Goal: Obtain resource: Download file/media

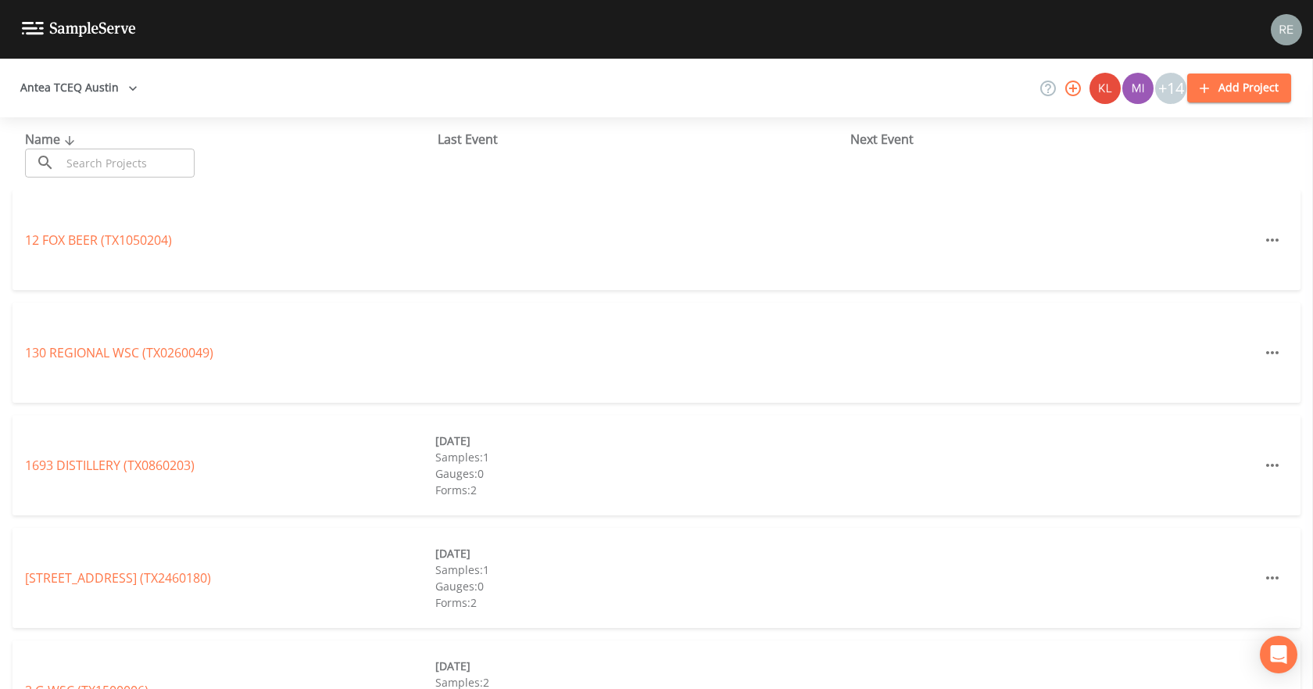
click at [109, 159] on input "text" at bounding box center [128, 163] width 134 height 29
type input "woodway"
click at [109, 159] on input "woodway" at bounding box center [128, 163] width 134 height 29
click at [138, 159] on input "text" at bounding box center [128, 163] width 134 height 29
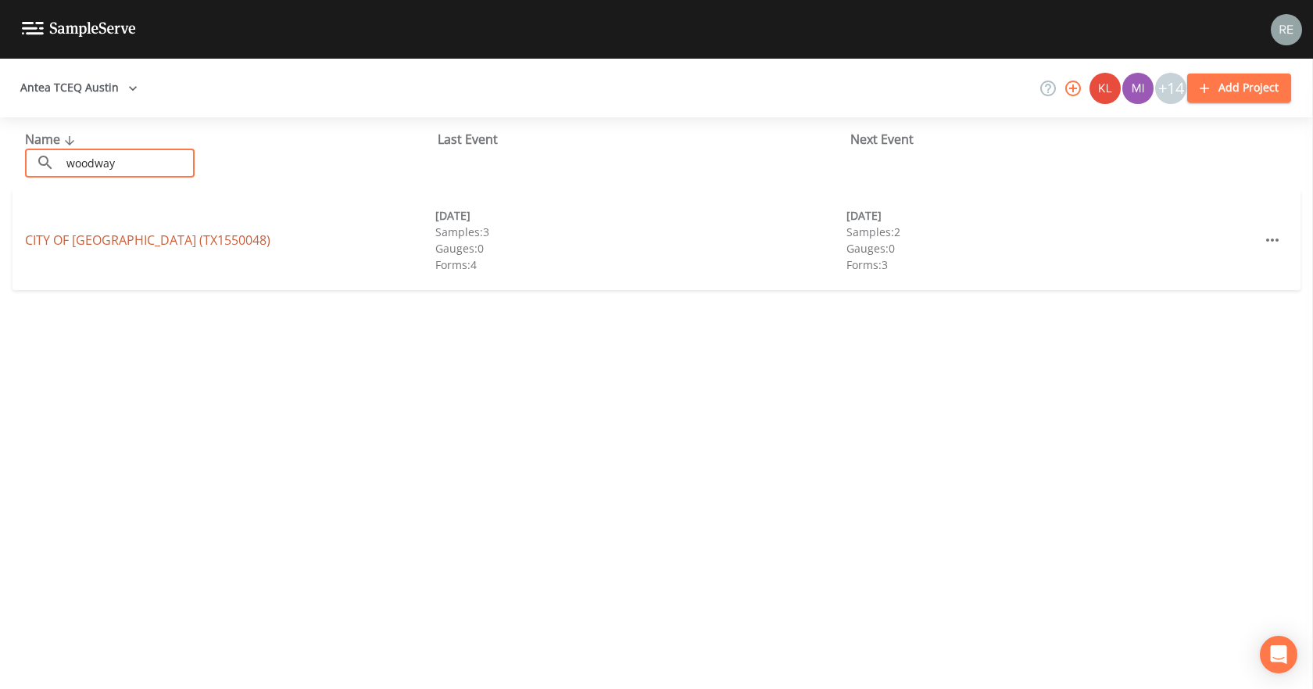
type input "woodway"
click at [154, 236] on link "[GEOGRAPHIC_DATA] (TX1550048)" at bounding box center [147, 239] width 245 height 17
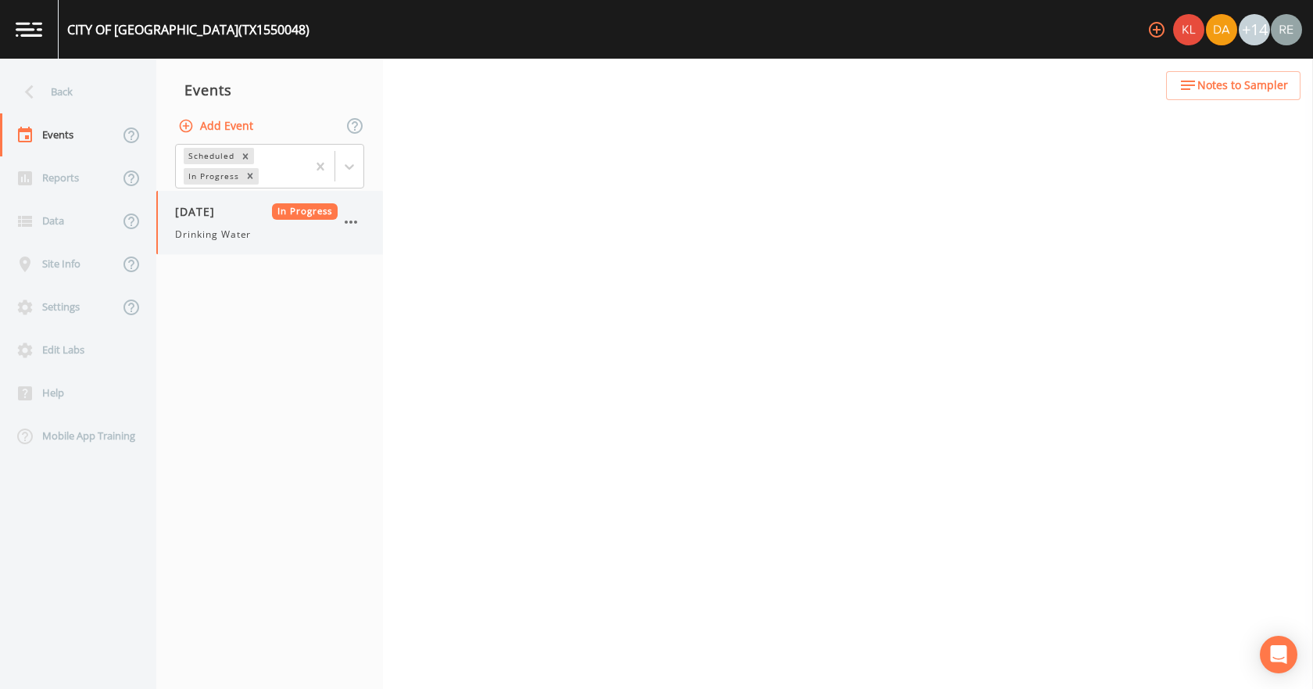
click at [199, 206] on span "[DATE]" at bounding box center [200, 211] width 51 height 16
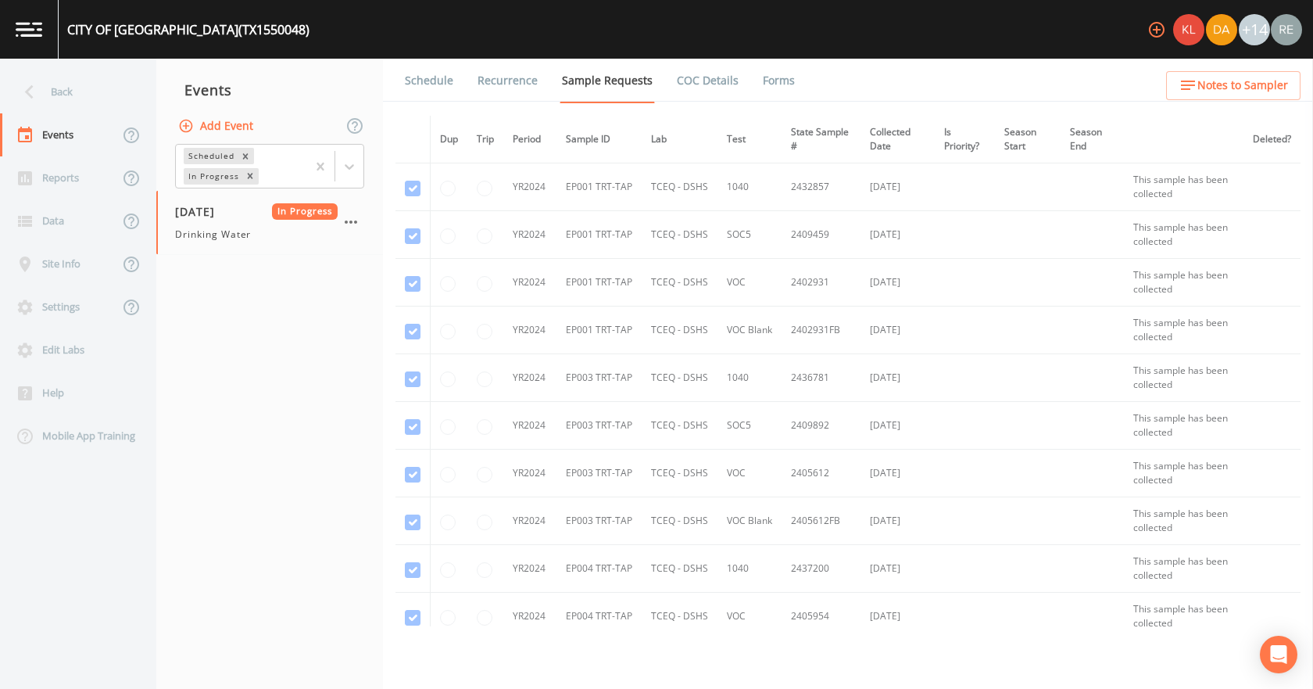
click at [766, 73] on link "Forms" at bounding box center [779, 81] width 37 height 44
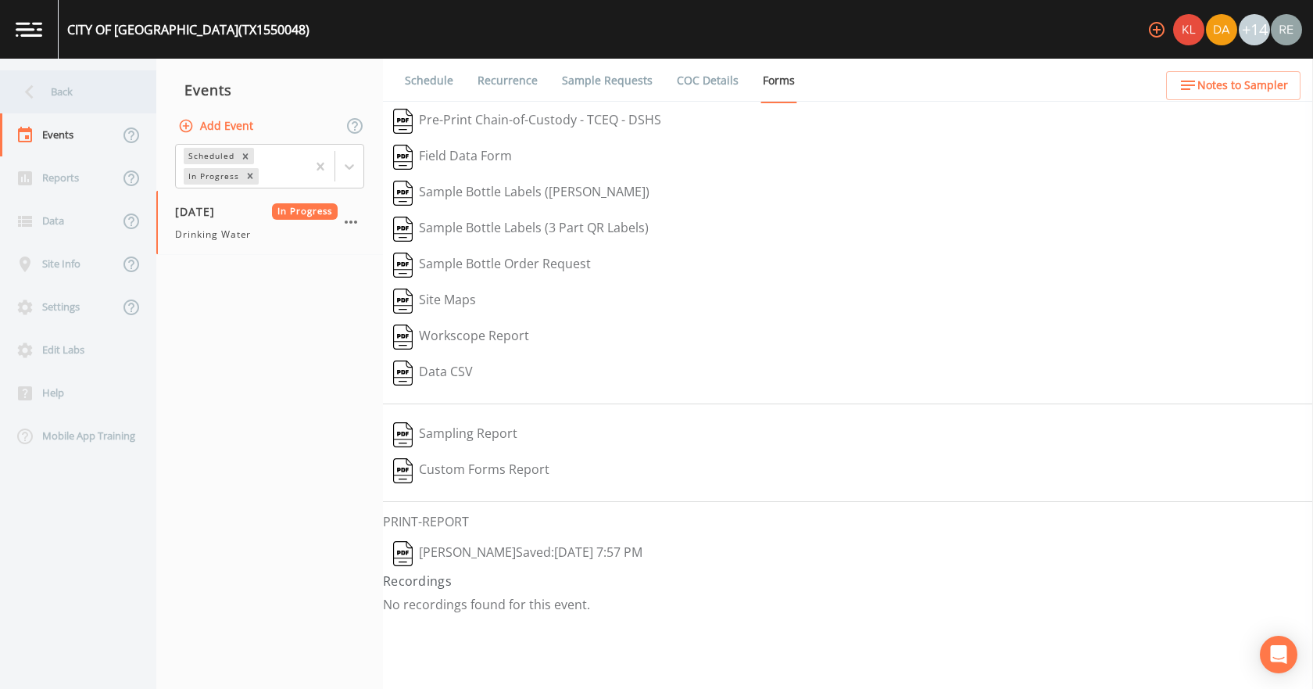
click at [49, 80] on div "Back" at bounding box center [70, 91] width 141 height 43
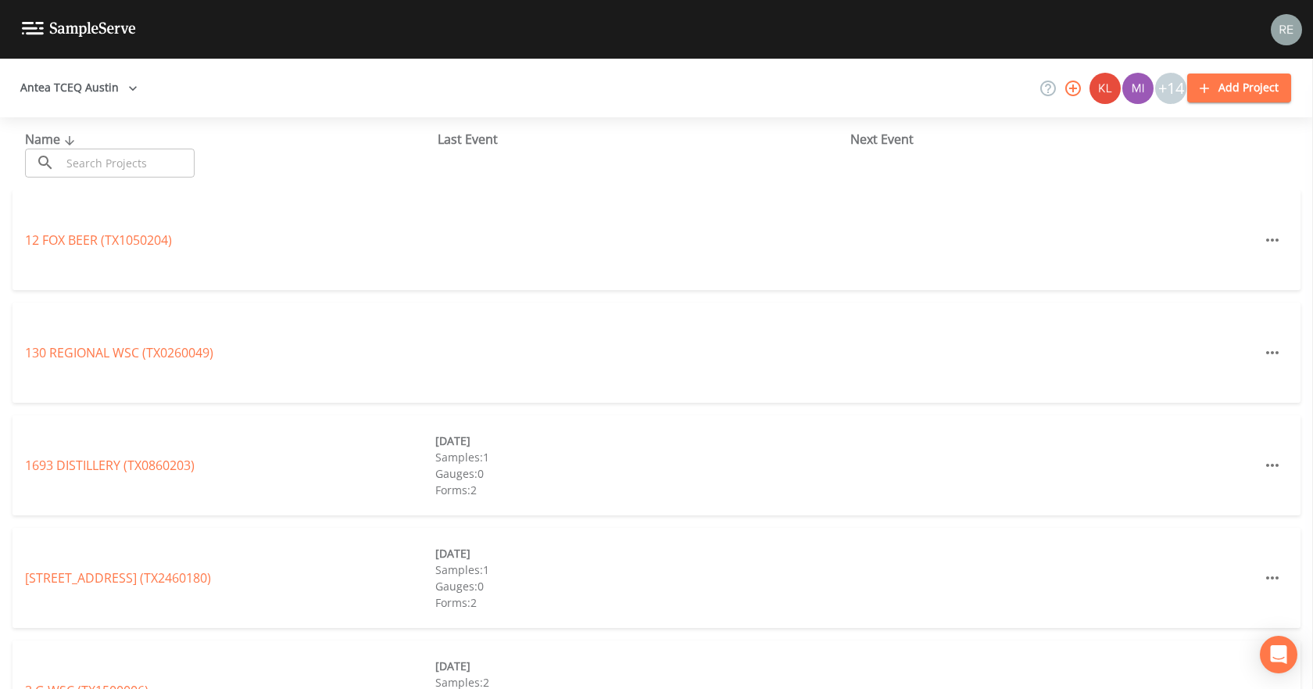
drag, startPoint x: 49, startPoint y: 80, endPoint x: 109, endPoint y: 171, distance: 109.1
click at [109, 171] on input "text" at bounding box center [128, 163] width 134 height 29
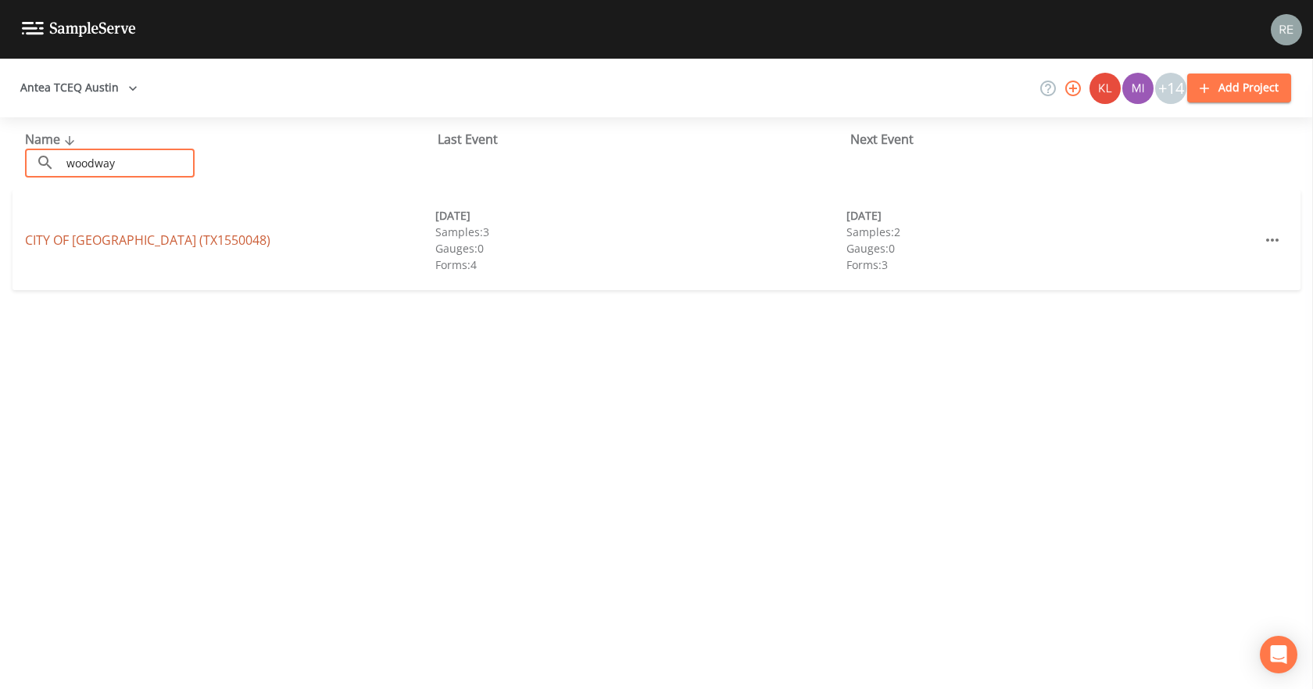
type input "woodway"
click at [111, 245] on link "[GEOGRAPHIC_DATA] (TX1550048)" at bounding box center [147, 239] width 245 height 17
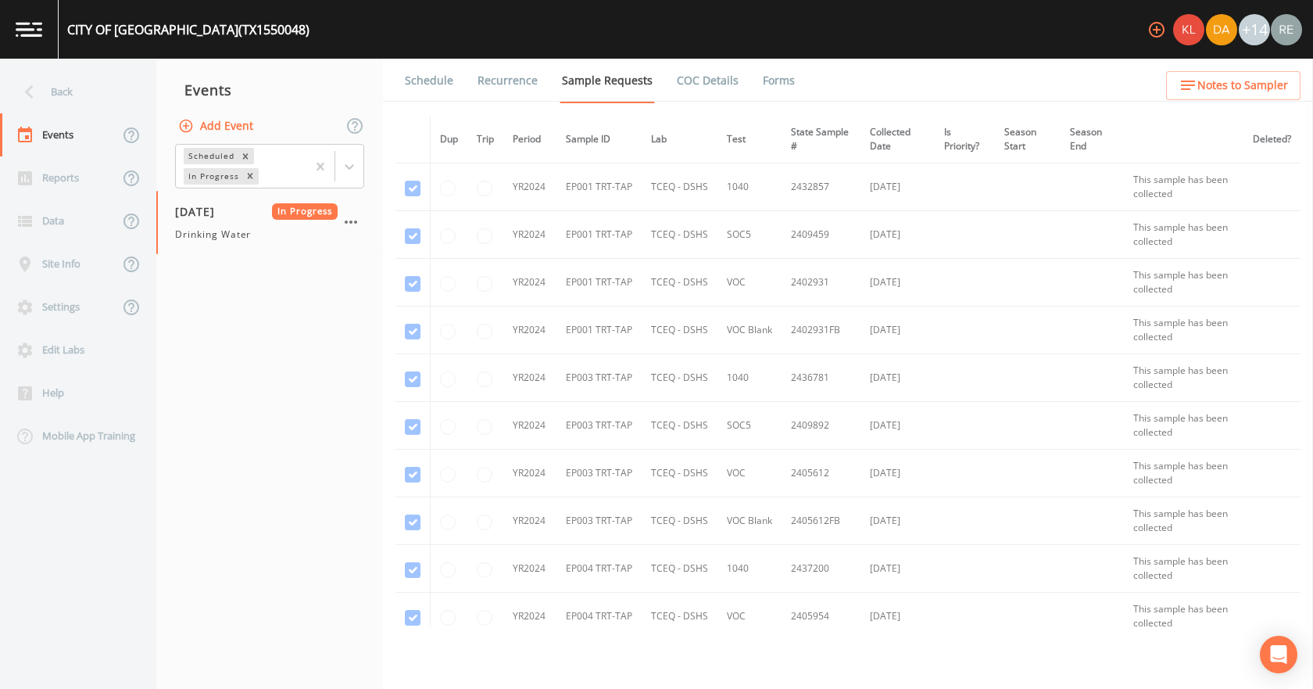
click at [761, 87] on link "Forms" at bounding box center [779, 81] width 37 height 44
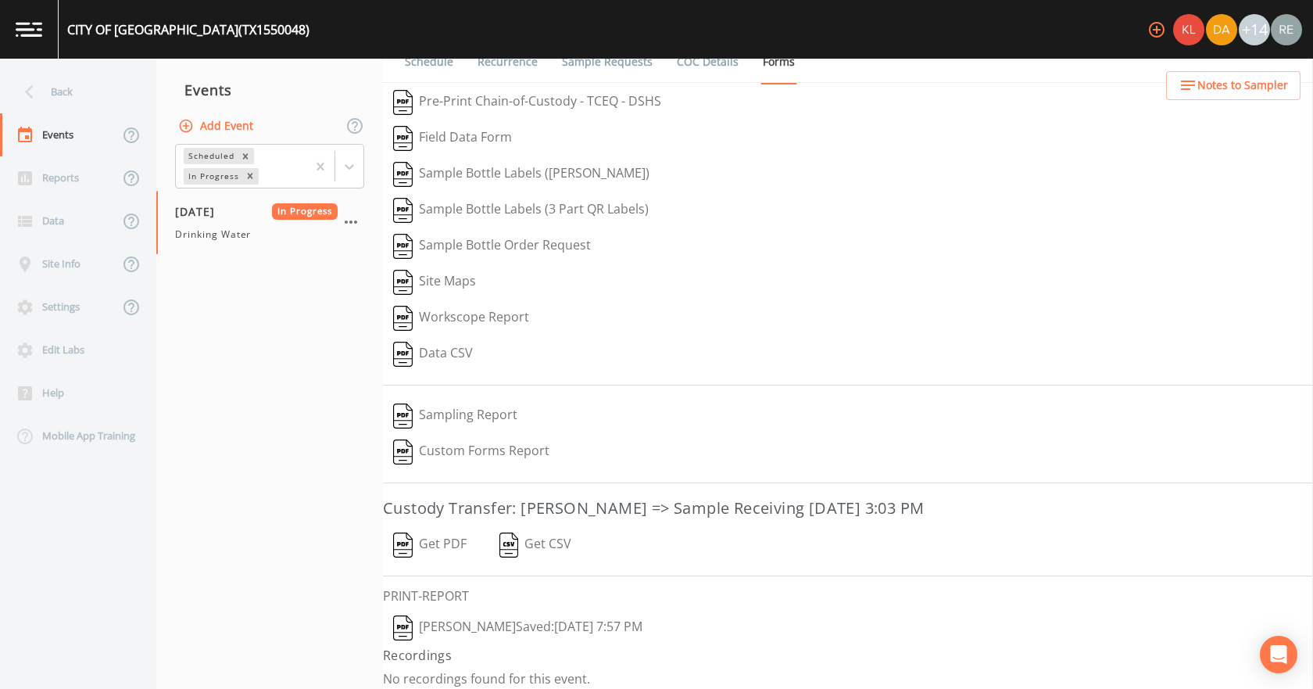
scroll to position [29, 0]
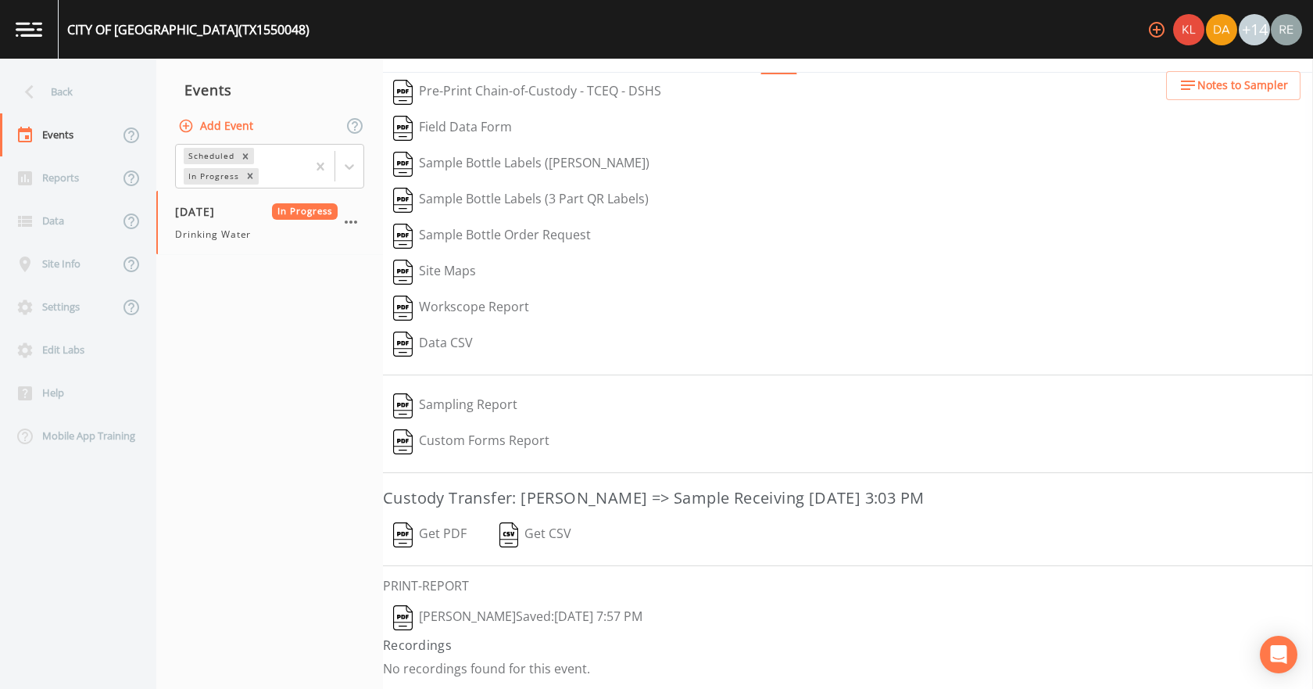
click at [489, 616] on button "[PERSON_NAME]  Saved: [DATE] 7:57 PM" at bounding box center [518, 618] width 270 height 36
click at [446, 535] on button "Get PDF" at bounding box center [430, 535] width 94 height 36
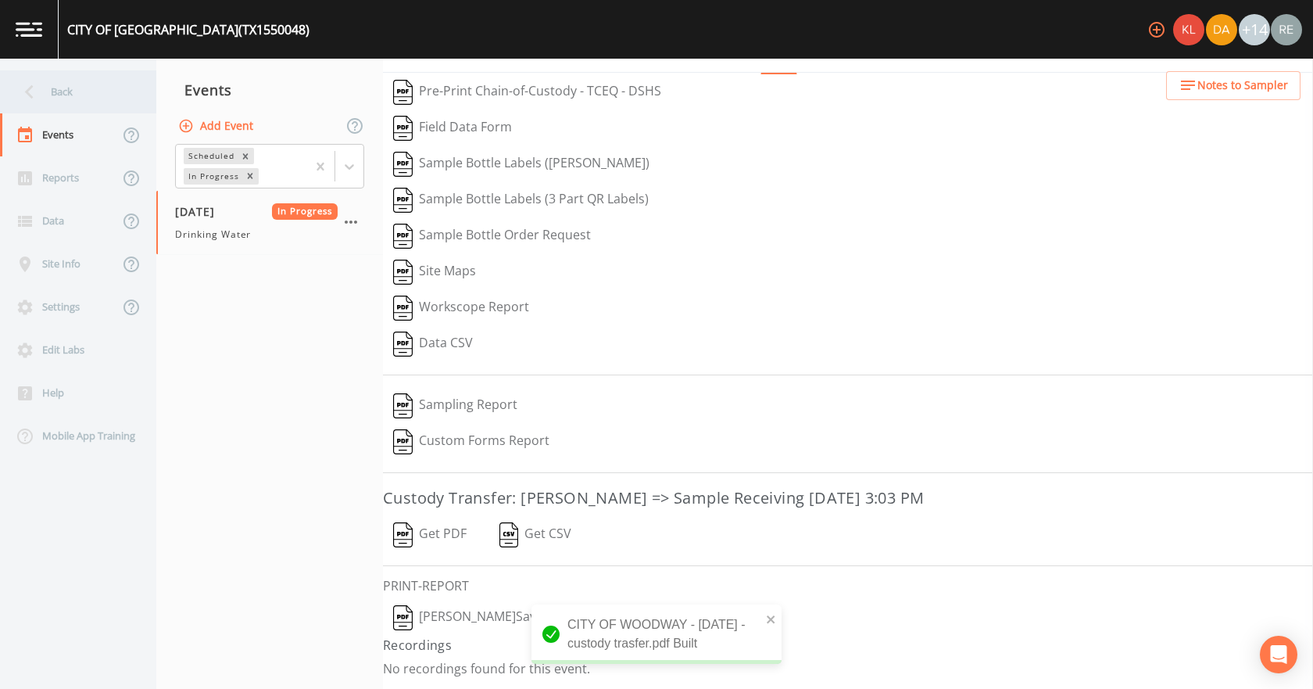
click at [102, 88] on div "Back" at bounding box center [70, 91] width 141 height 43
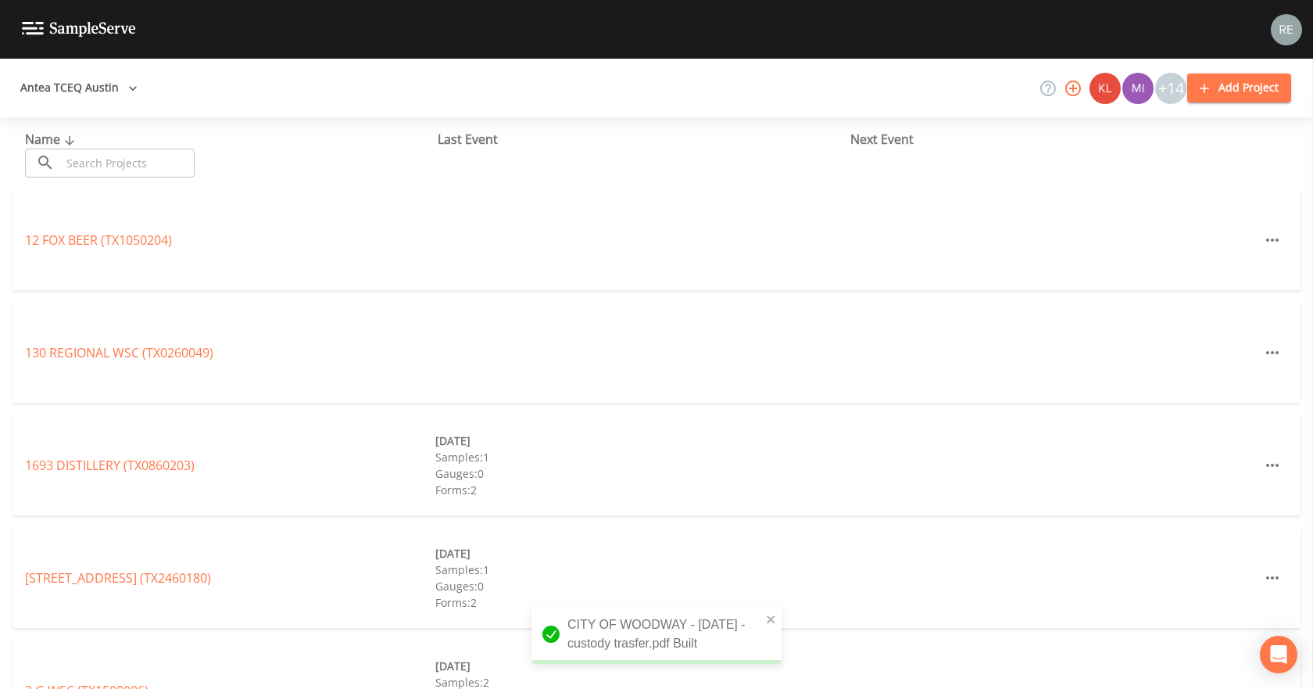
click at [111, 154] on input "text" at bounding box center [128, 163] width 134 height 29
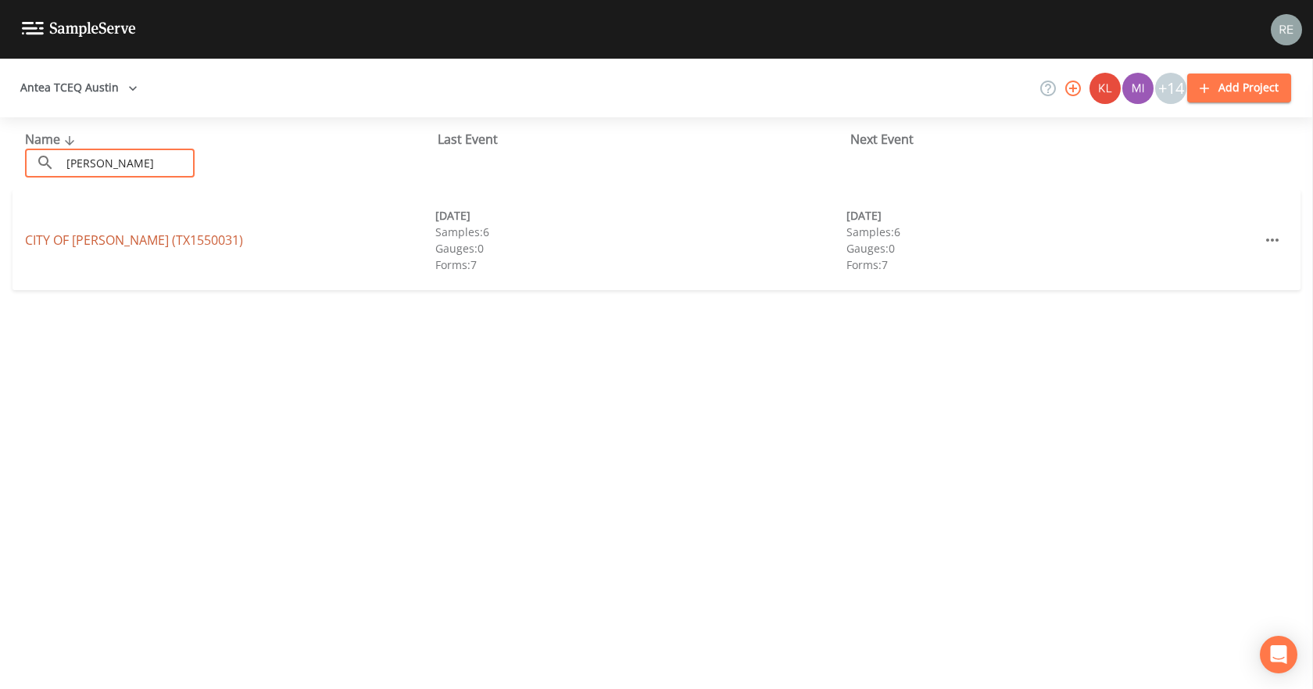
type input "[PERSON_NAME]"
click at [103, 239] on link "[GEOGRAPHIC_DATA][PERSON_NAME] (TX1550031)" at bounding box center [134, 239] width 218 height 17
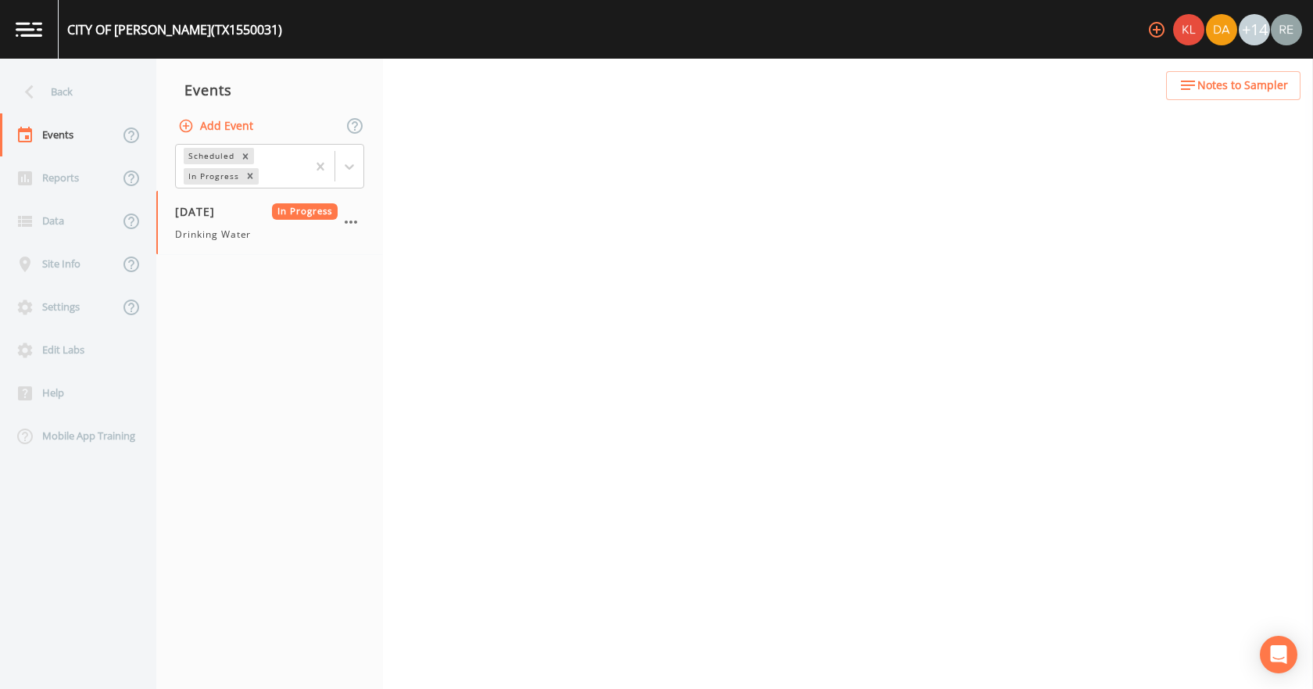
click at [208, 225] on div "[DATE] In Progress Drinking Water" at bounding box center [256, 222] width 163 height 38
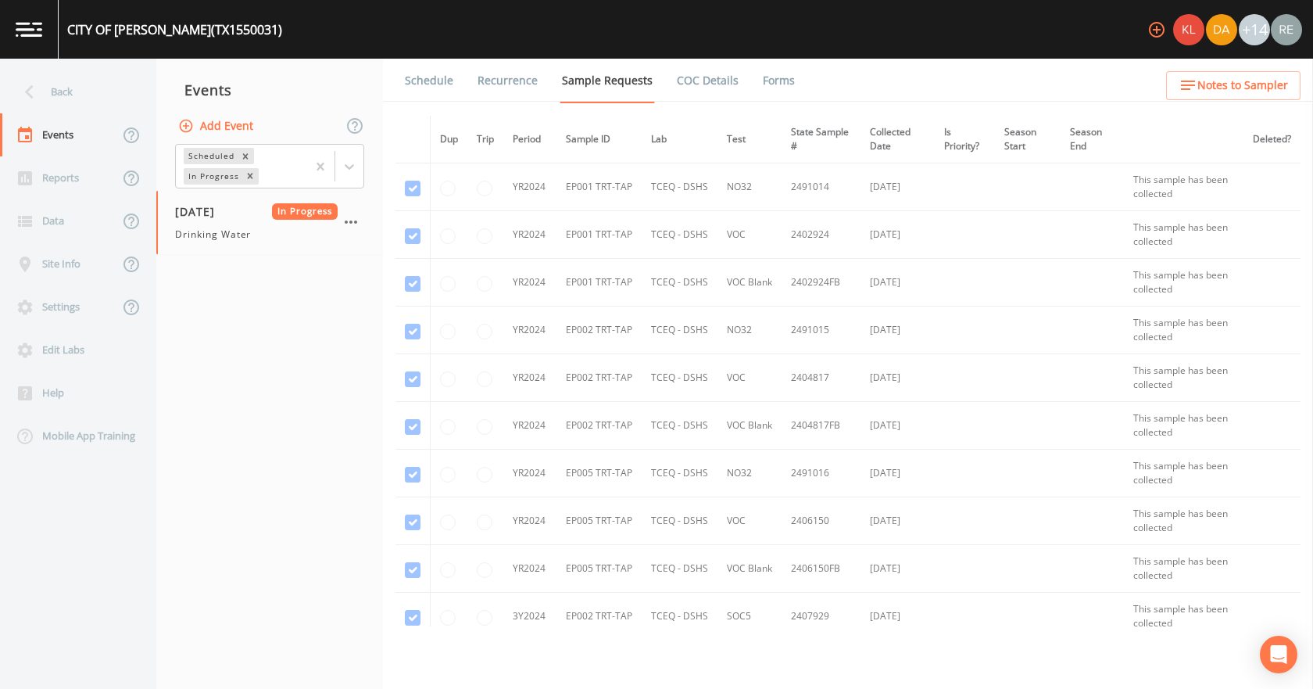
click at [773, 73] on link "Forms" at bounding box center [779, 81] width 37 height 44
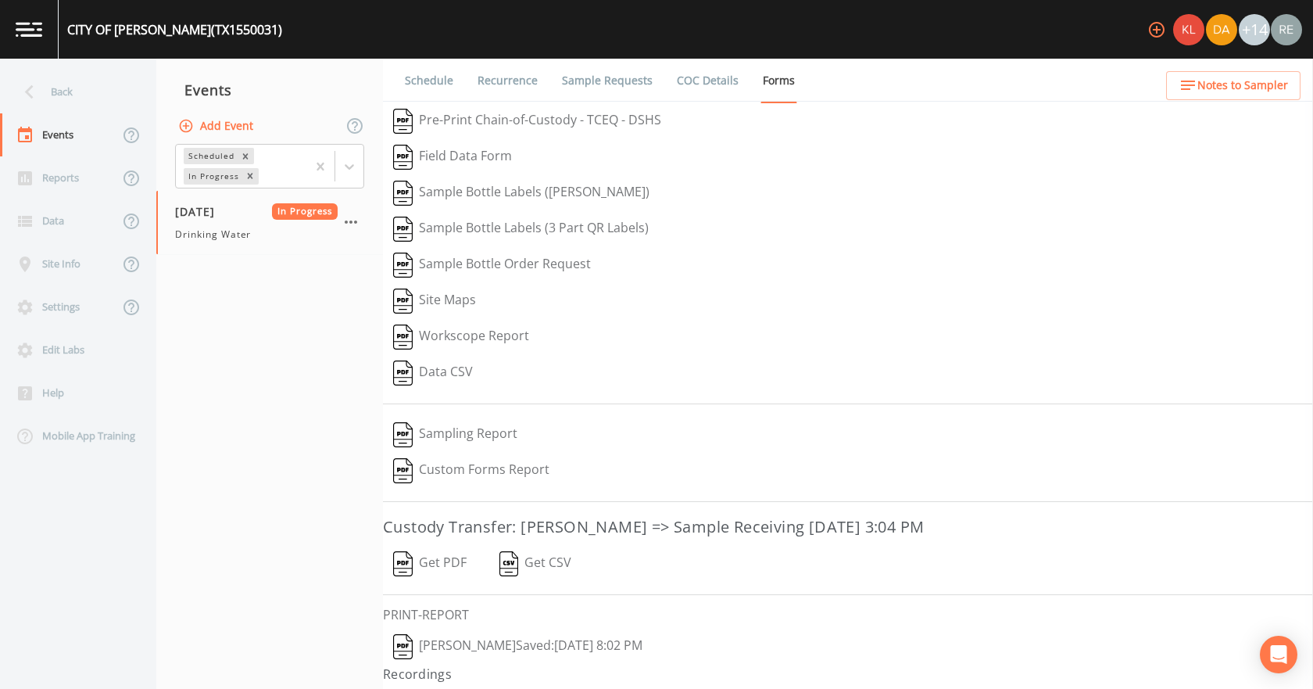
scroll to position [29, 0]
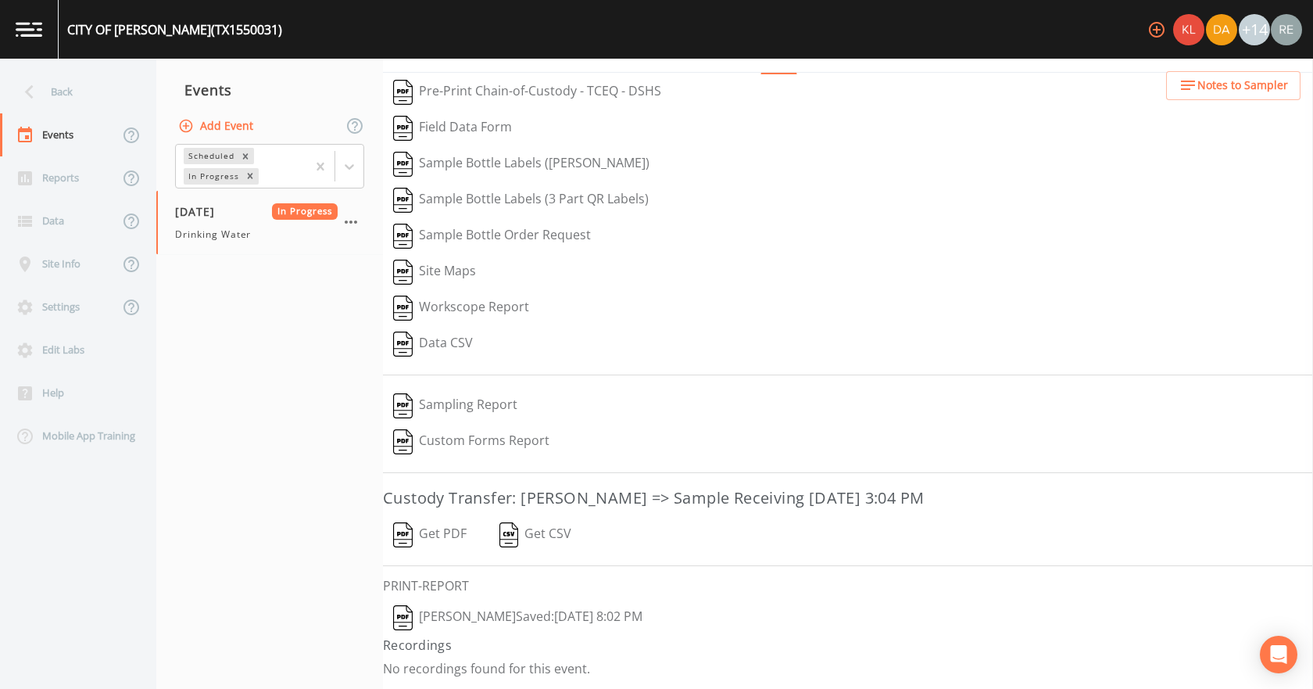
click at [544, 613] on button "[PERSON_NAME]  Saved: [DATE] 8:02 PM" at bounding box center [518, 618] width 270 height 36
click at [454, 539] on button "Get PDF" at bounding box center [430, 535] width 94 height 36
drag, startPoint x: 118, startPoint y: 88, endPoint x: 121, endPoint y: 103, distance: 15.9
click at [118, 88] on div "Back" at bounding box center [70, 91] width 141 height 43
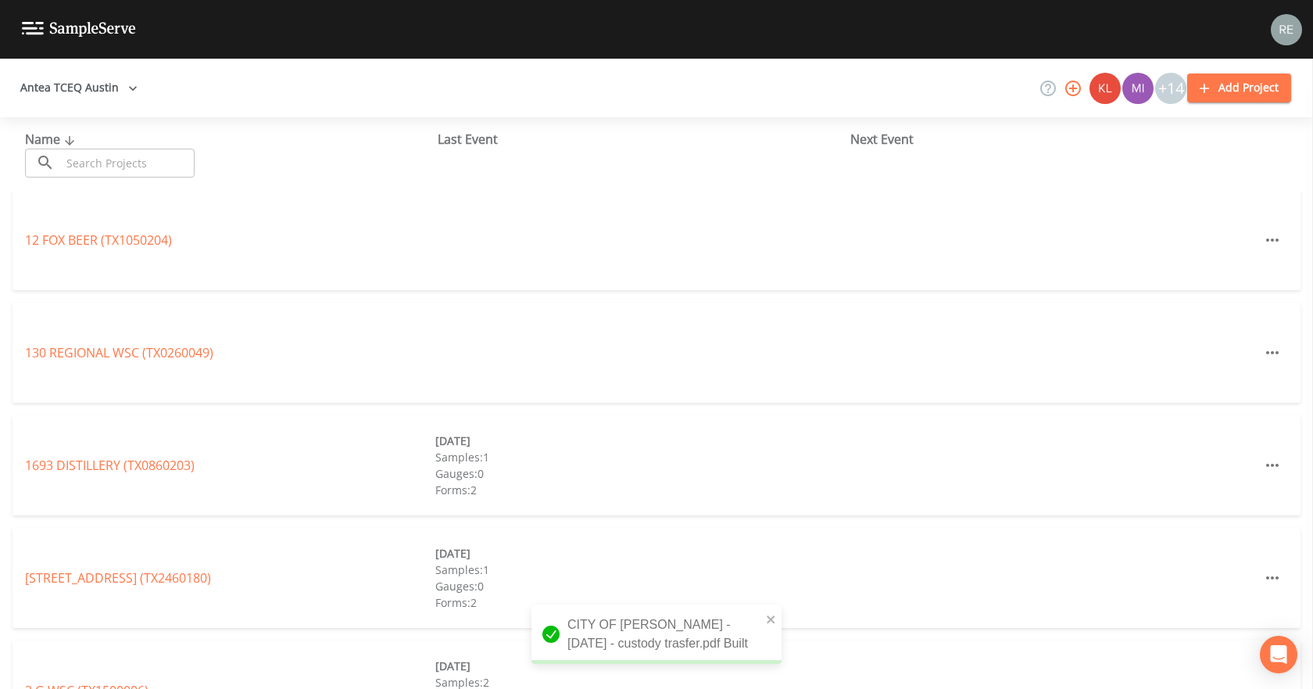
click at [154, 161] on input "text" at bounding box center [128, 163] width 134 height 29
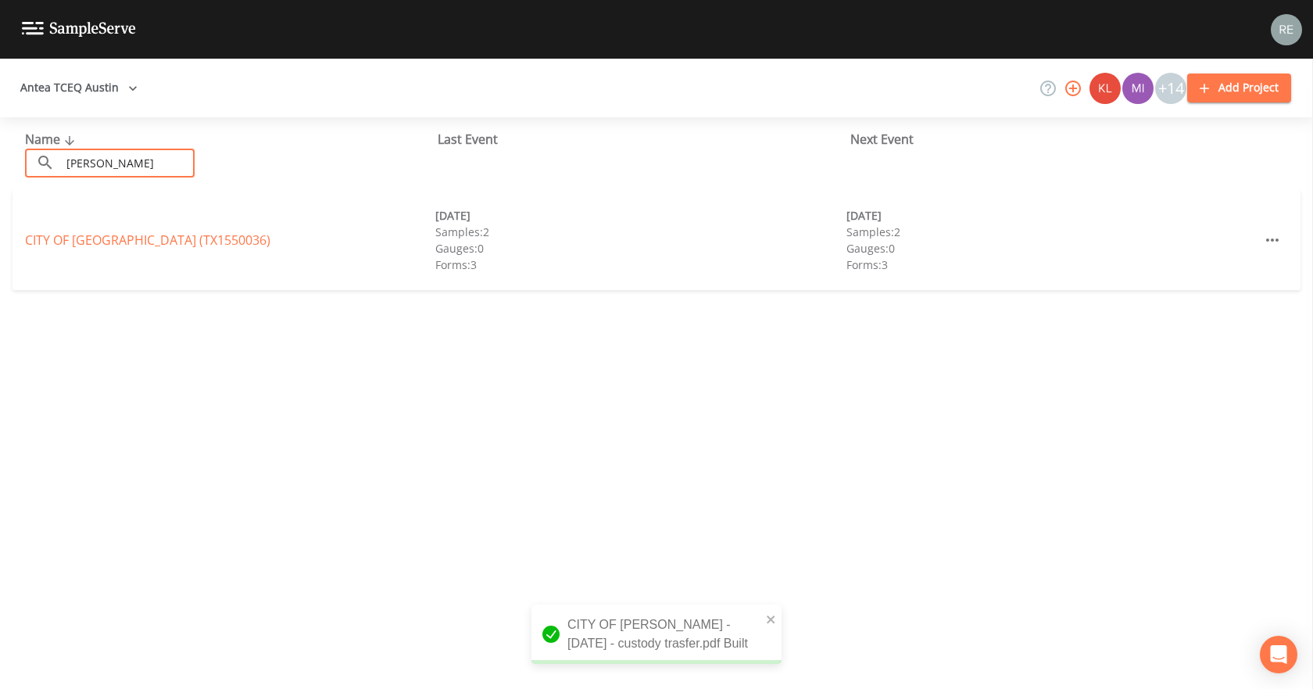
type input "[PERSON_NAME]"
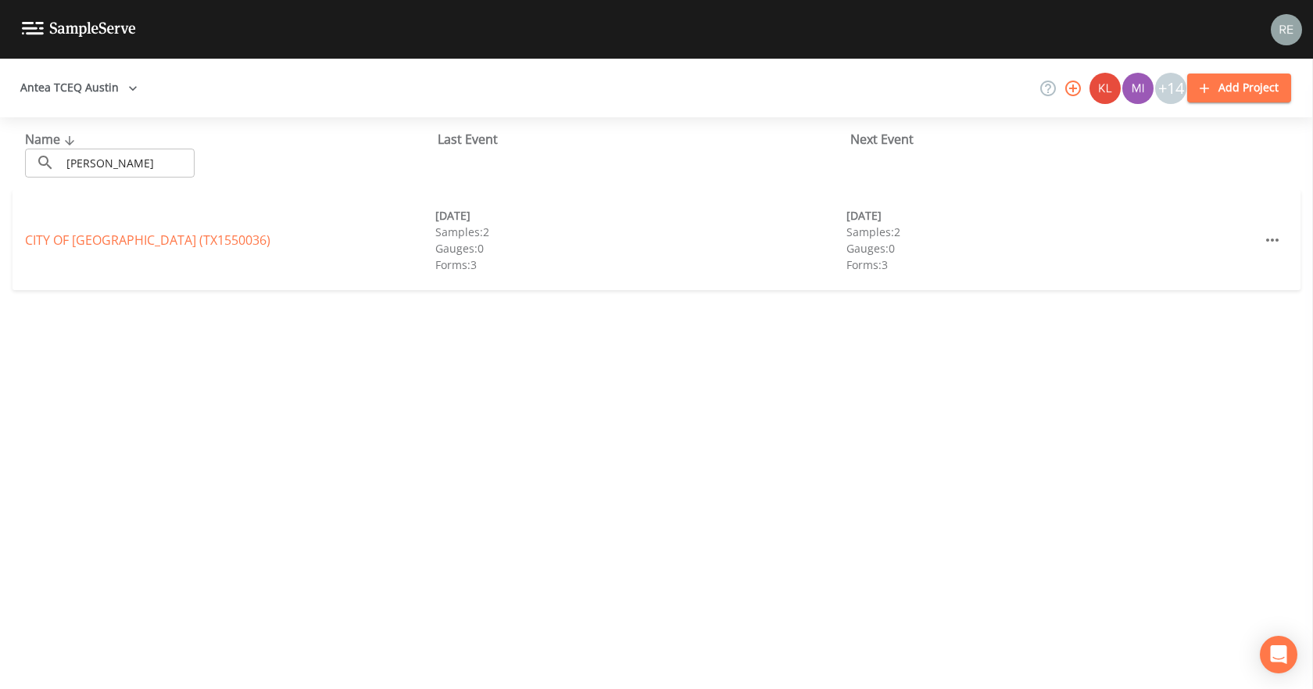
click at [149, 245] on link "CITY OF [GEOGRAPHIC_DATA] (TX1550036)" at bounding box center [147, 239] width 245 height 17
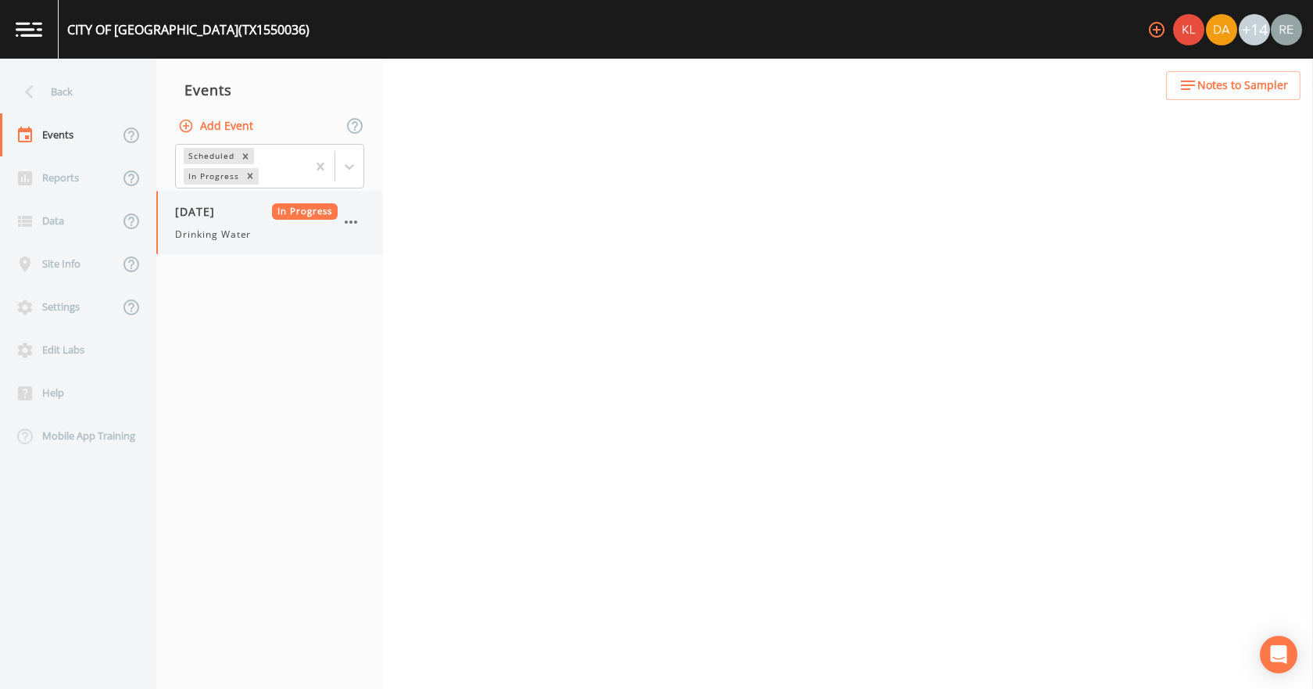
click at [242, 242] on div "[DATE] In Progress Drinking Water" at bounding box center [269, 222] width 227 height 63
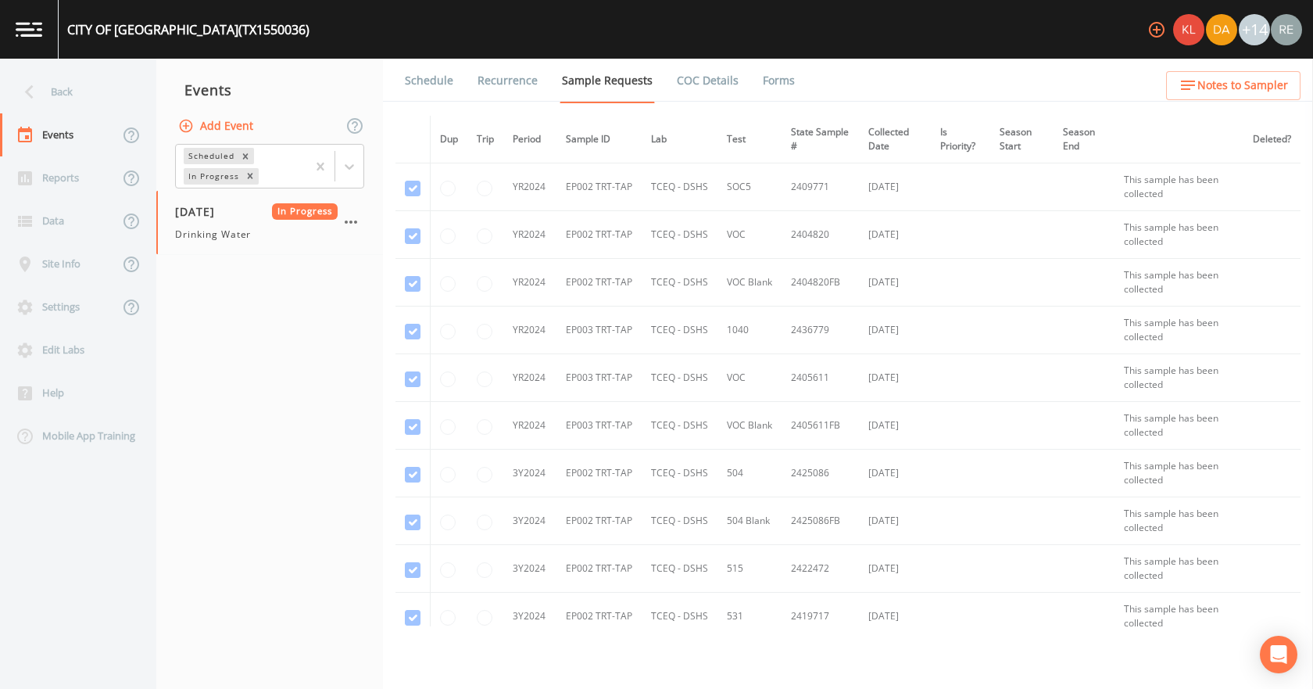
click at [782, 81] on link "Forms" at bounding box center [779, 81] width 37 height 44
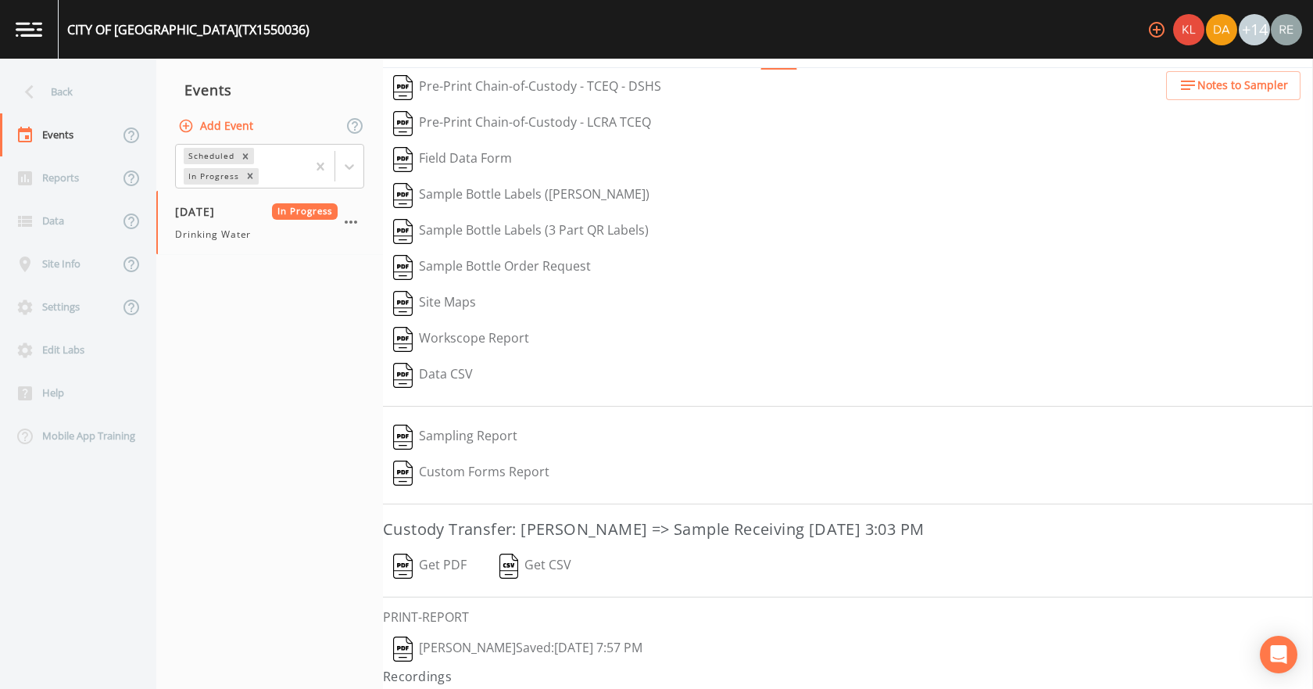
scroll to position [65, 0]
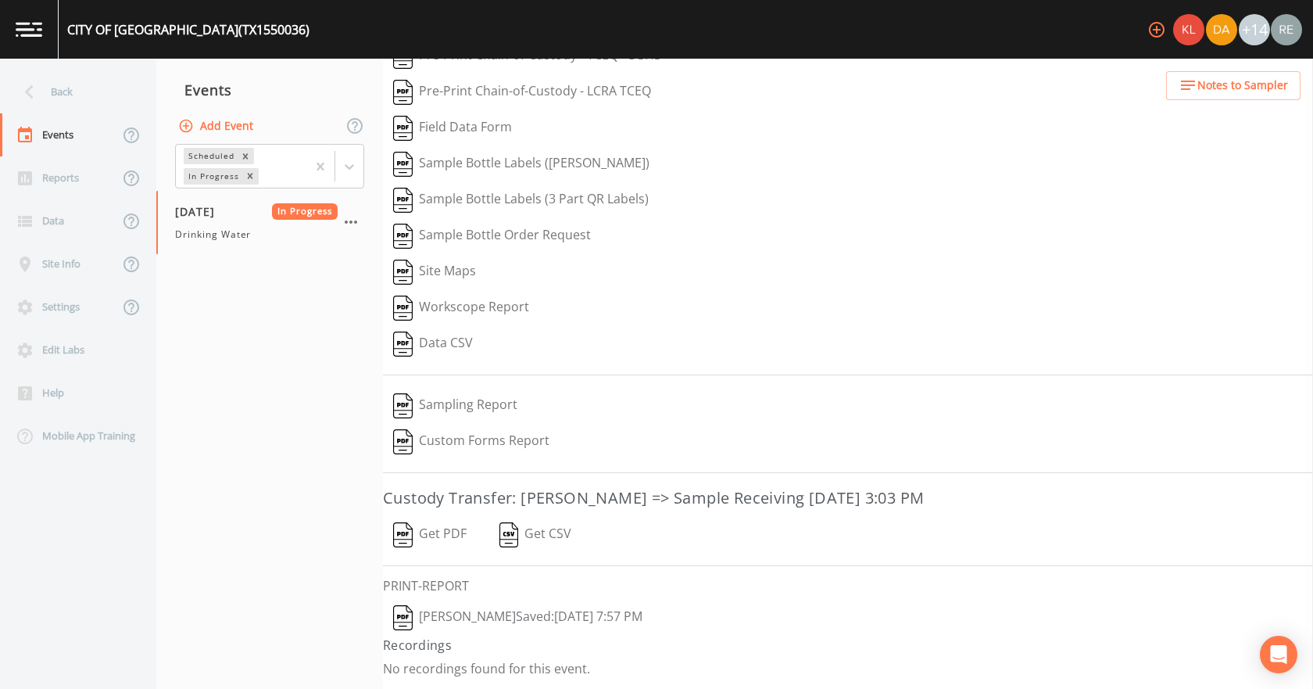
click at [521, 610] on button "[PERSON_NAME]  Saved: [DATE] 7:57 PM" at bounding box center [518, 618] width 270 height 36
click at [426, 521] on button "Get PDF" at bounding box center [430, 535] width 94 height 36
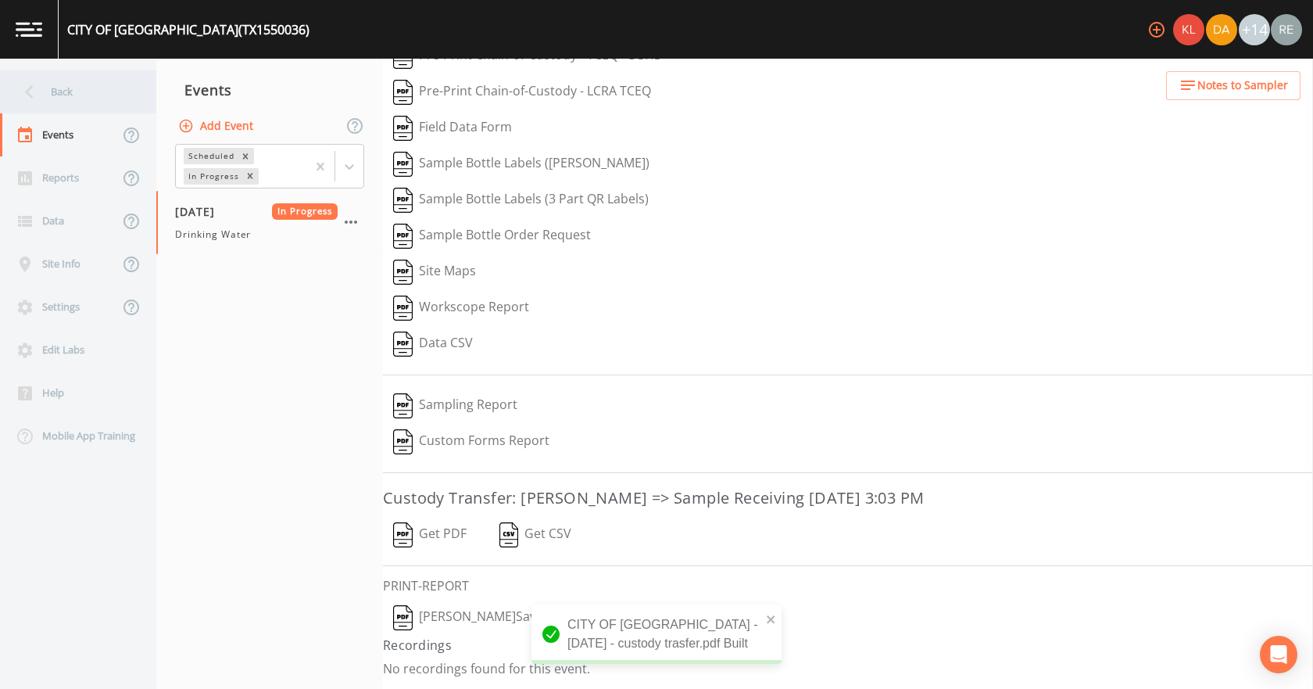
click at [77, 97] on div "Back" at bounding box center [70, 91] width 141 height 43
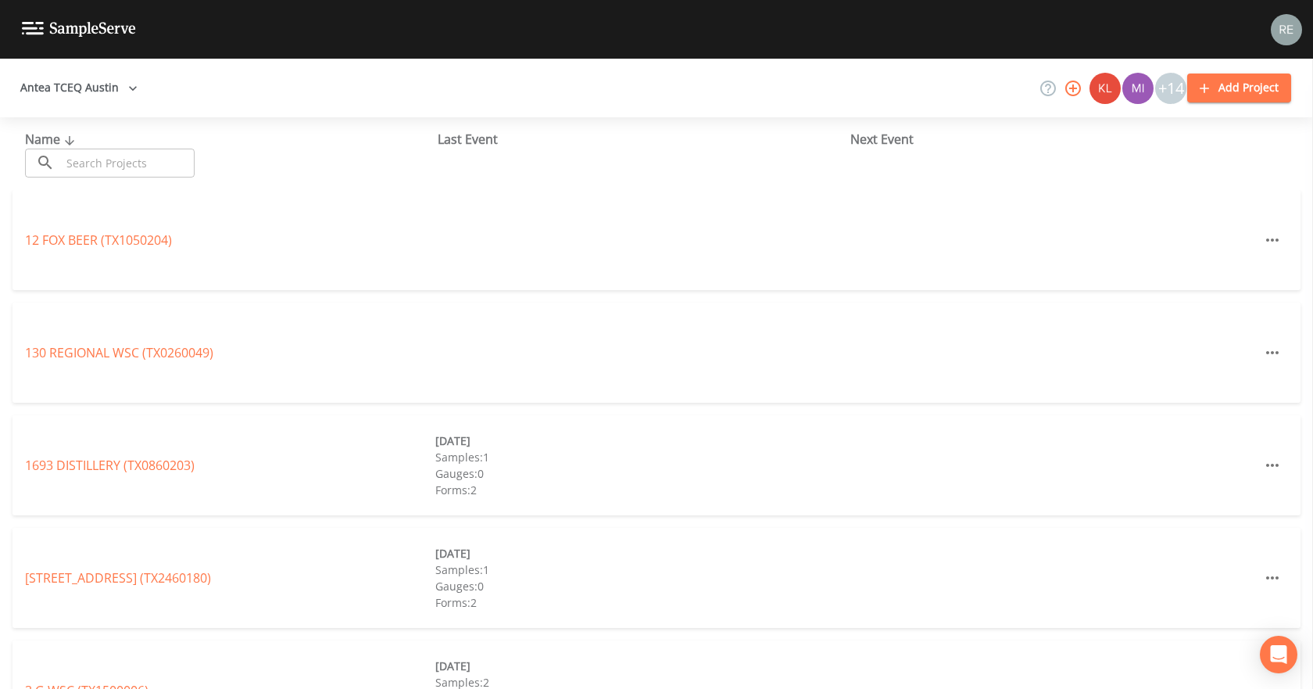
click at [113, 159] on input "text" at bounding box center [128, 163] width 134 height 29
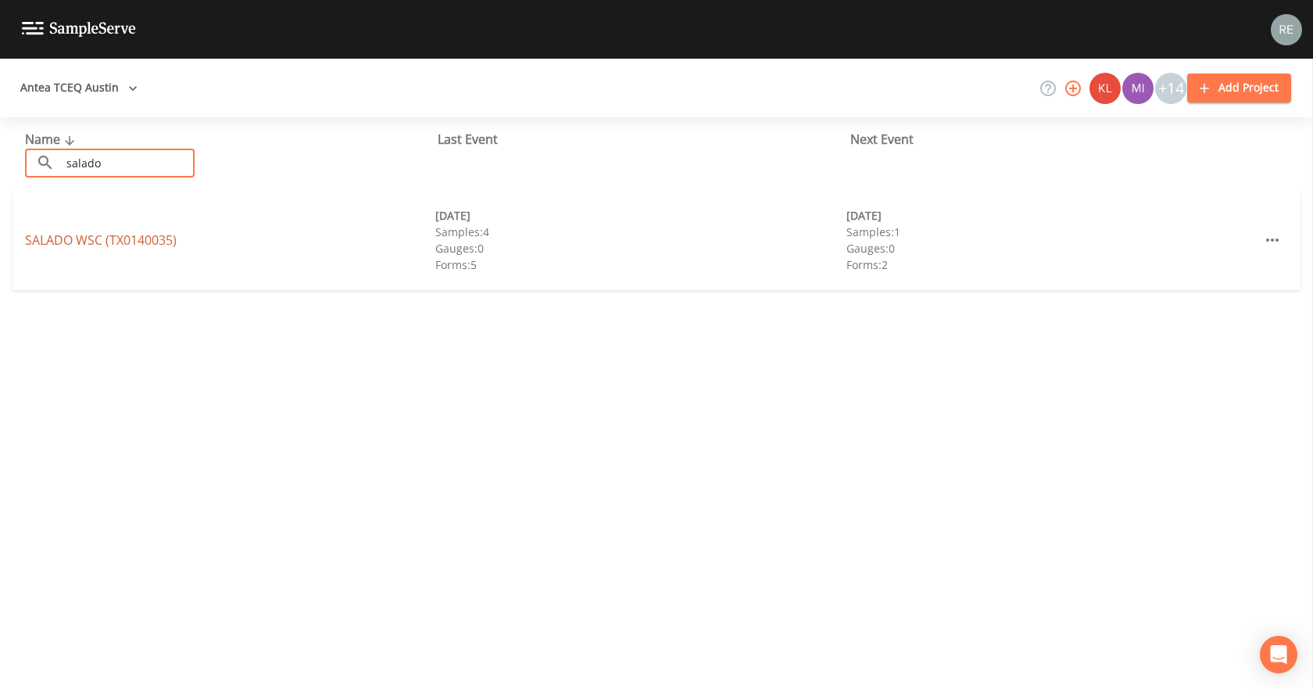
type input "salado"
click at [94, 233] on link "SALADO WSC (TX0140035)" at bounding box center [101, 239] width 152 height 17
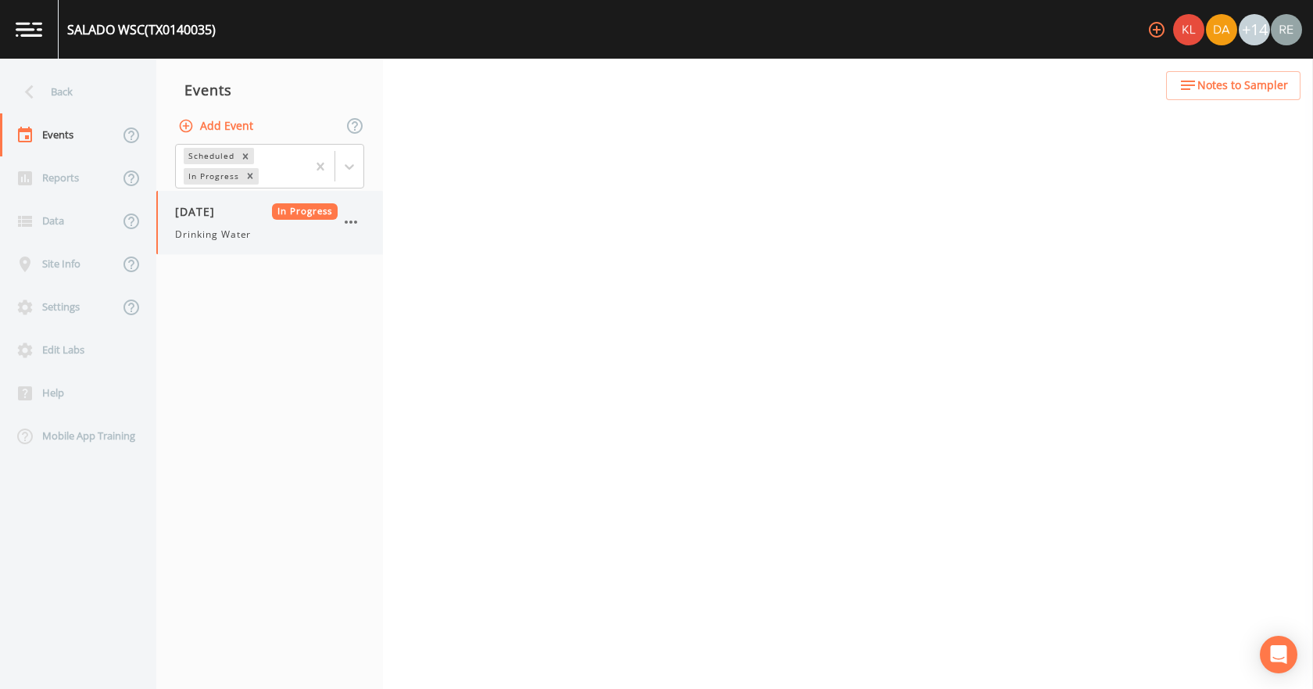
click at [186, 209] on span "[DATE]" at bounding box center [200, 211] width 51 height 16
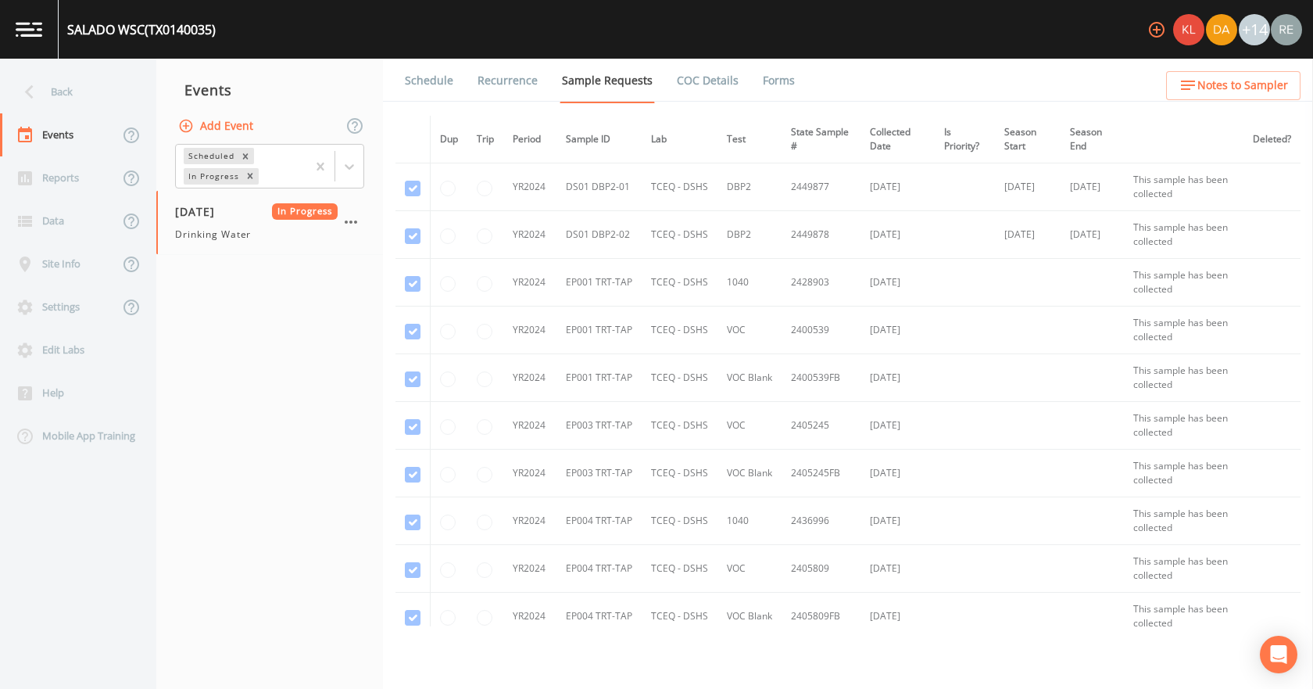
click at [768, 77] on link "Forms" at bounding box center [779, 81] width 37 height 44
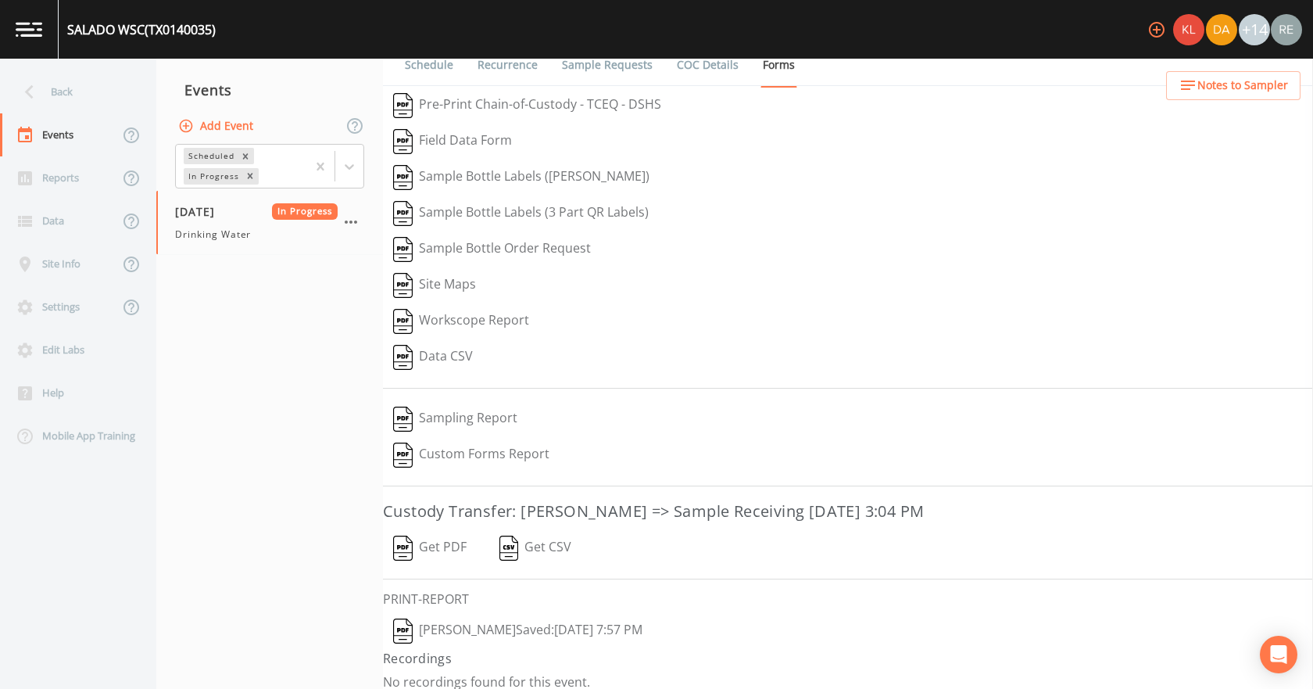
scroll to position [29, 0]
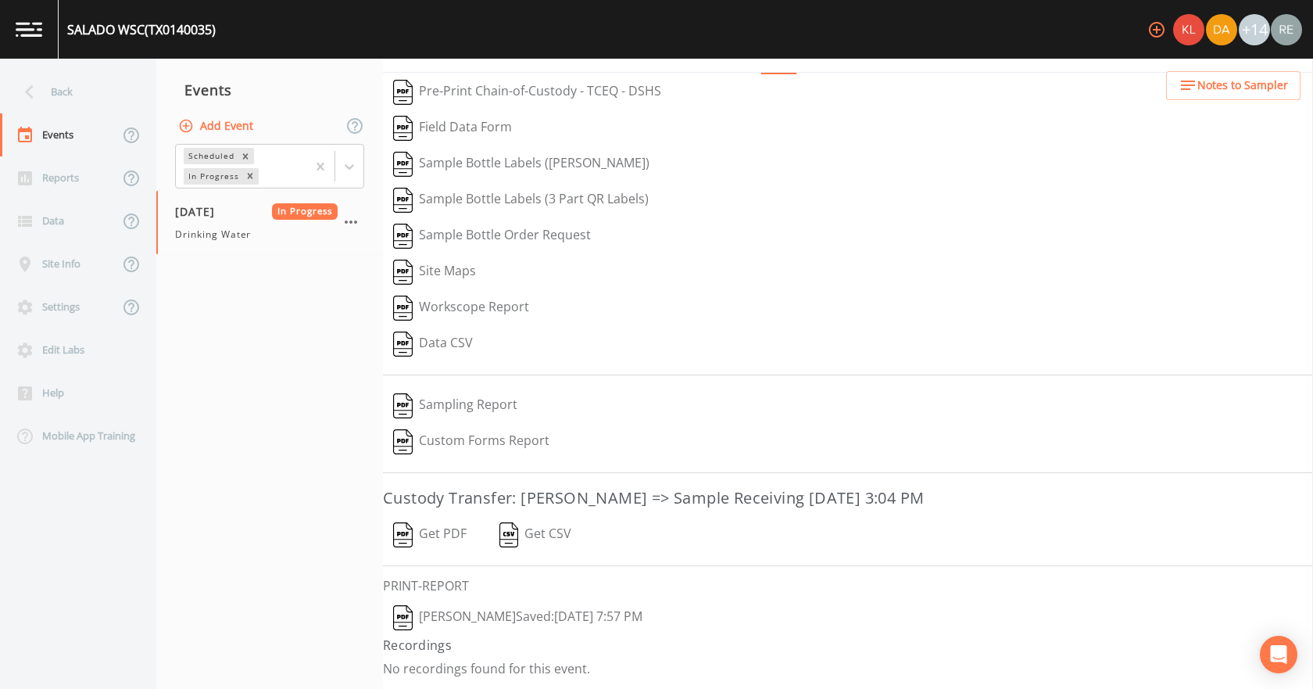
click at [524, 610] on button "[PERSON_NAME]  Saved: [DATE] 7:57 PM" at bounding box center [518, 618] width 270 height 36
drag, startPoint x: 441, startPoint y: 542, endPoint x: 475, endPoint y: 520, distance: 40.8
click at [441, 542] on button "Get PDF" at bounding box center [430, 535] width 94 height 36
